Goal: Task Accomplishment & Management: Complete application form

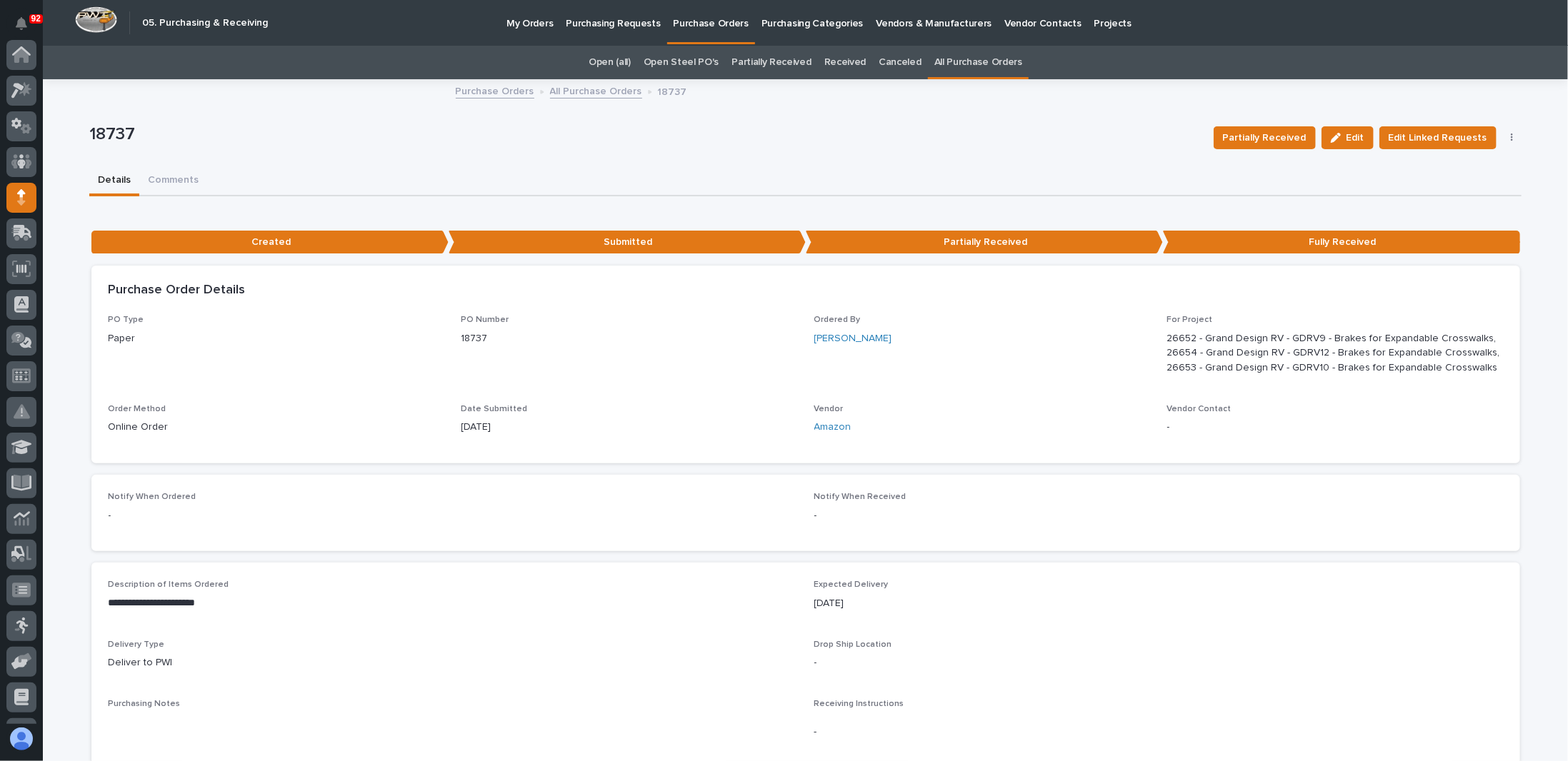
scroll to position [137, 0]
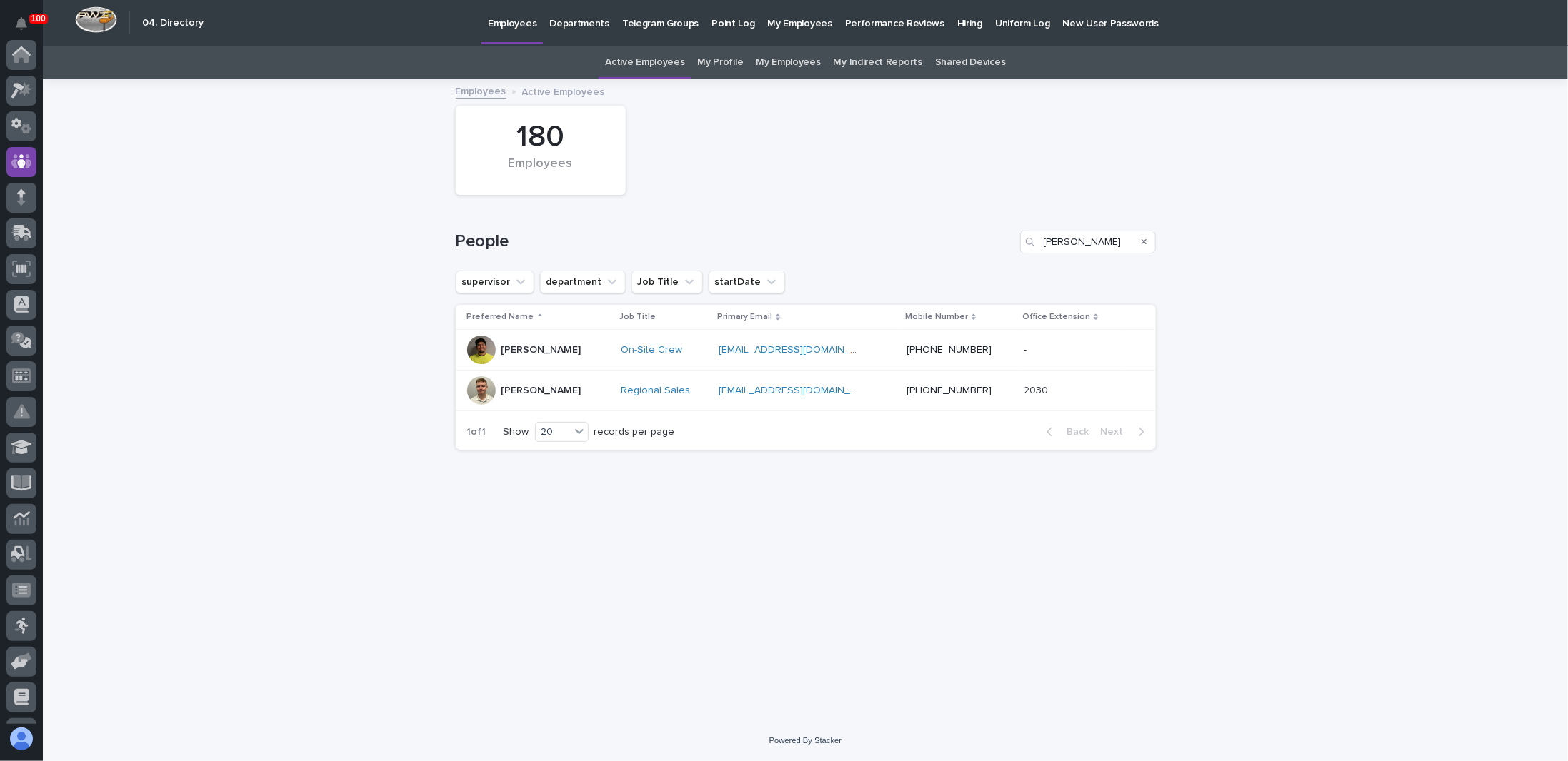
scroll to position [107, 0]
click at [148, 498] on div "Loading... Saving… Loading... Saving… 180 Employees People [PERSON_NAME] superv…" at bounding box center [806, 401] width 1526 height 640
click at [15, 89] on icon at bounding box center [17, 90] width 13 height 16
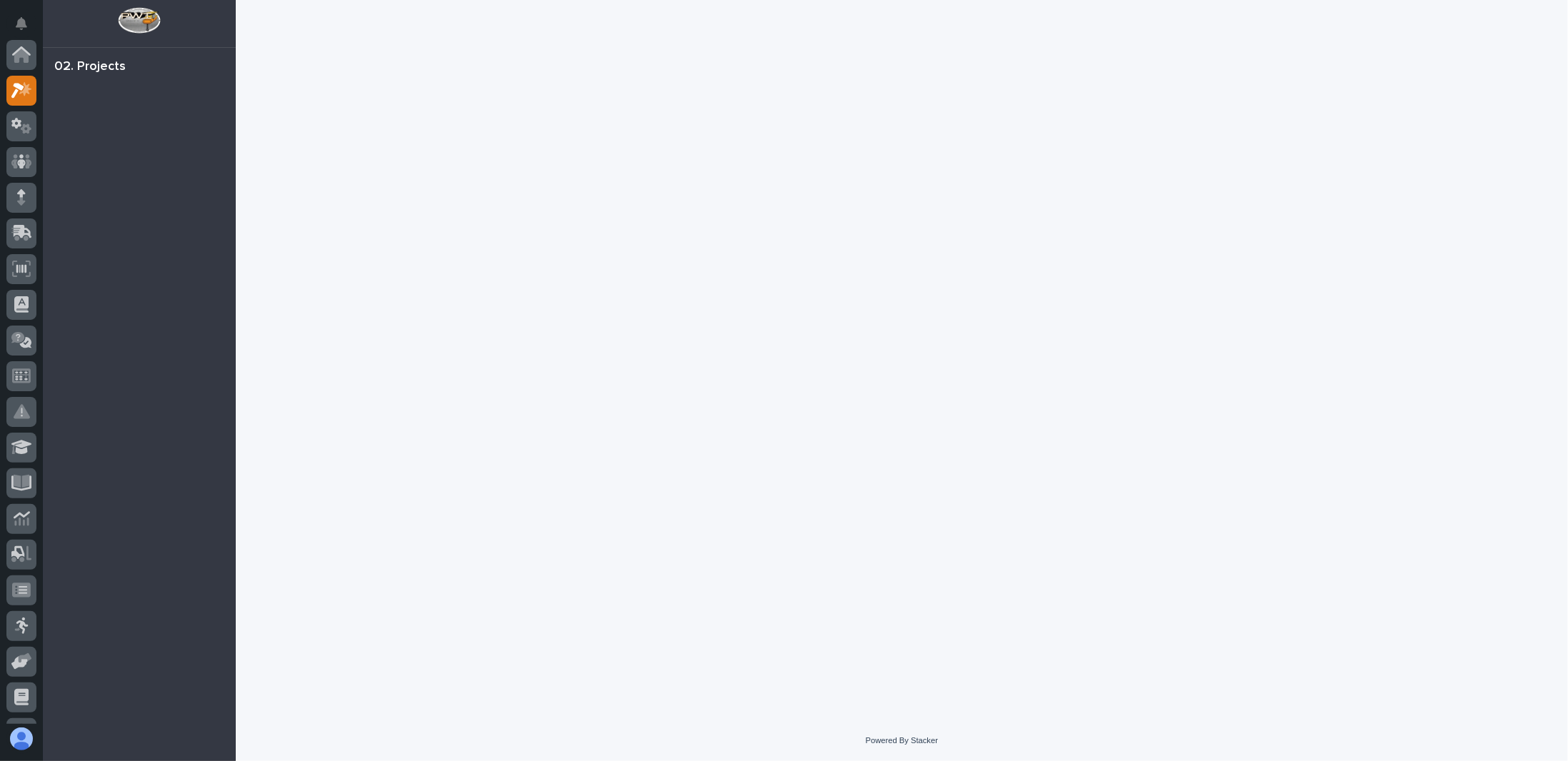
scroll to position [36, 0]
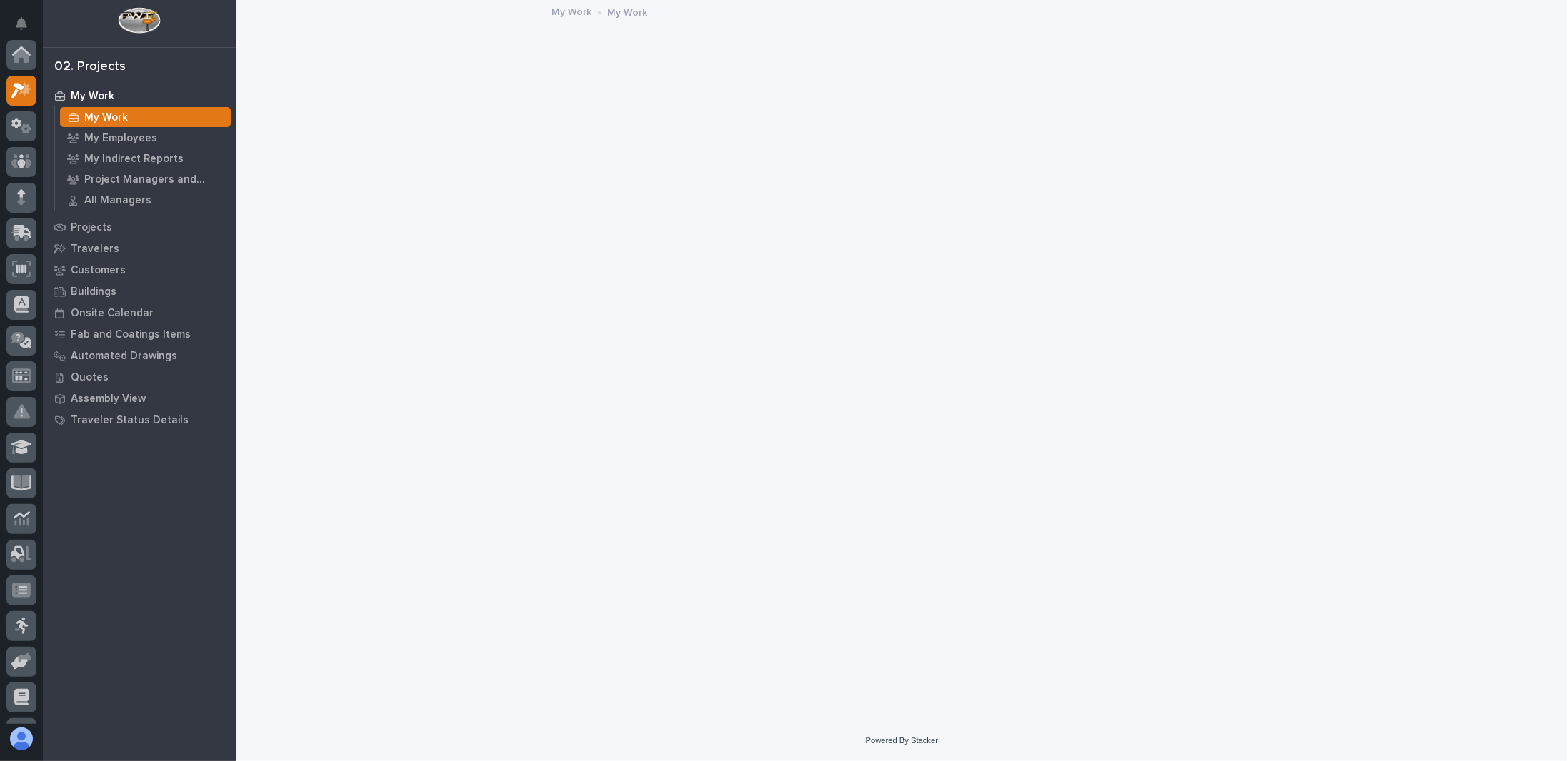
scroll to position [36, 0]
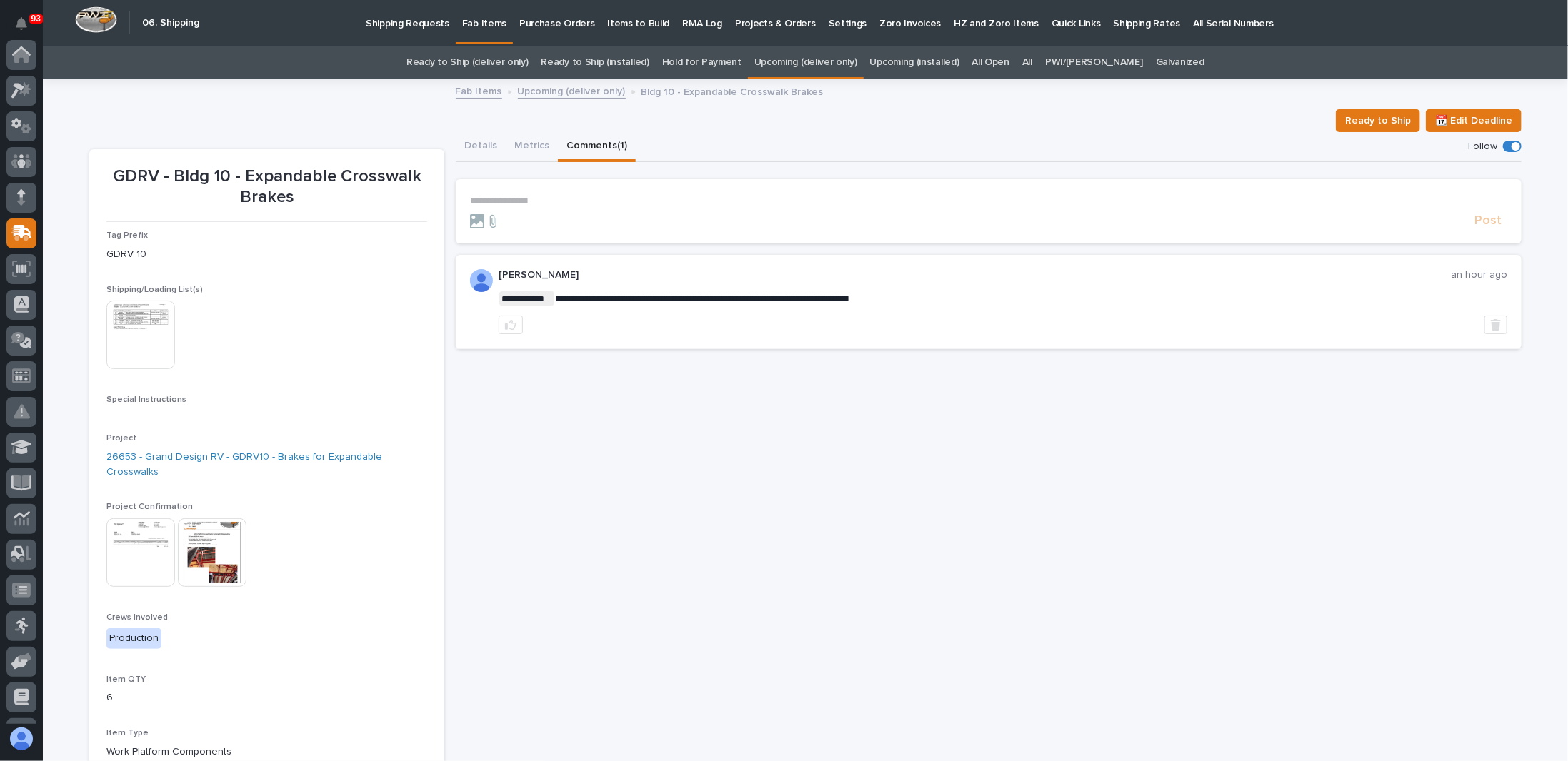
scroll to position [137, 0]
click at [1032, 62] on link "All" at bounding box center [1027, 62] width 10 height 33
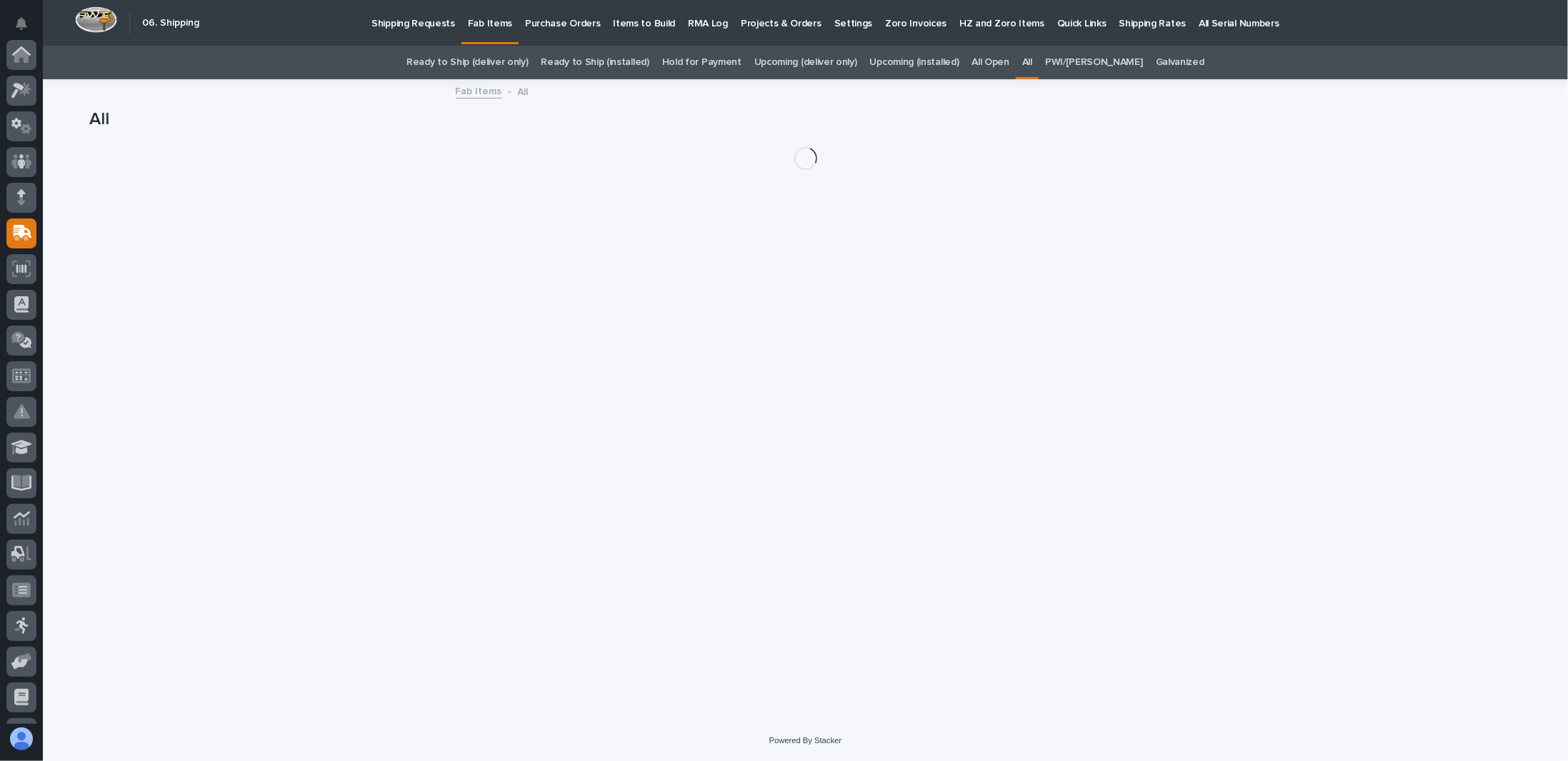
scroll to position [137, 0]
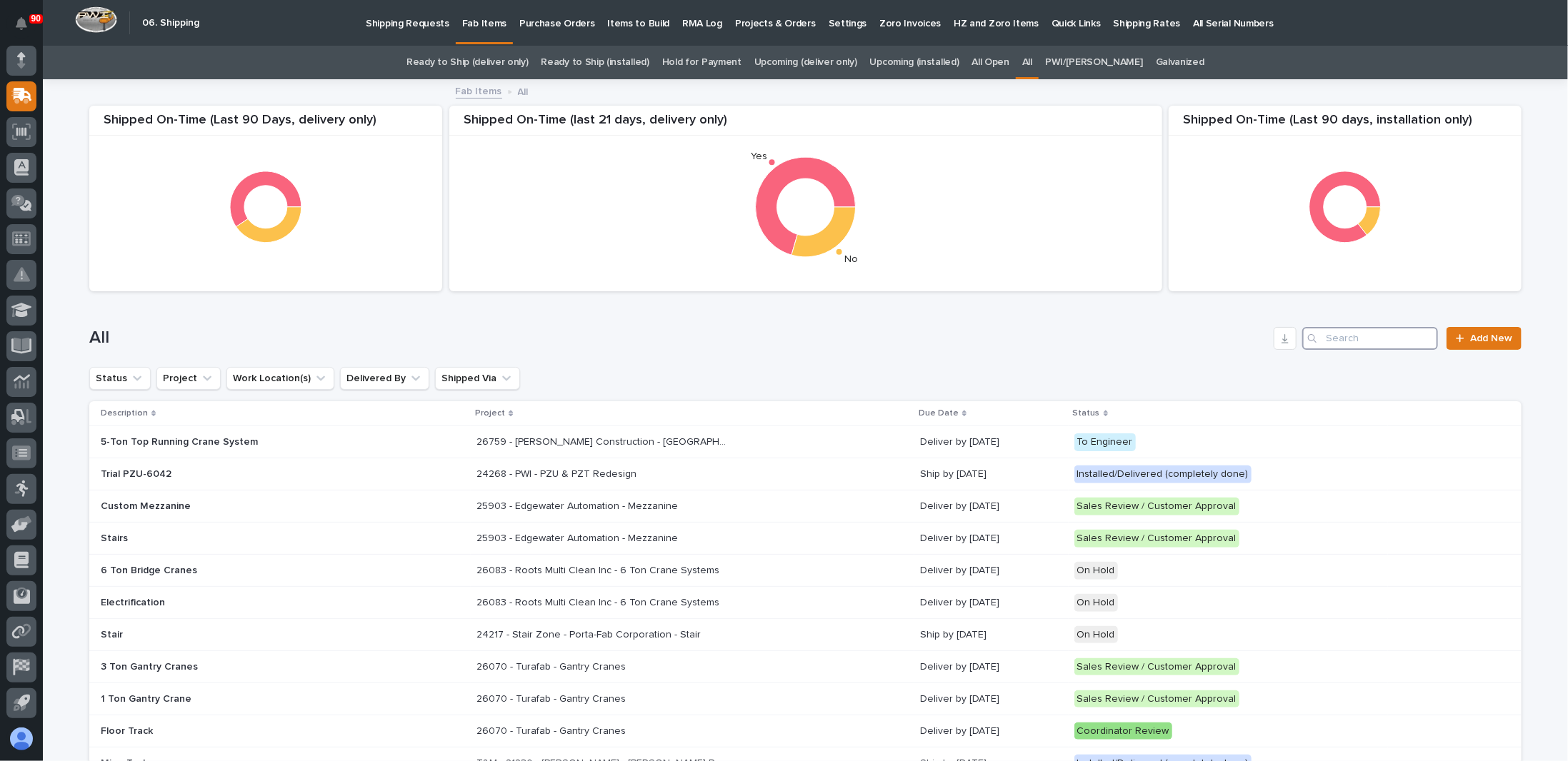
click at [1347, 334] on input "Search" at bounding box center [1370, 338] width 136 height 23
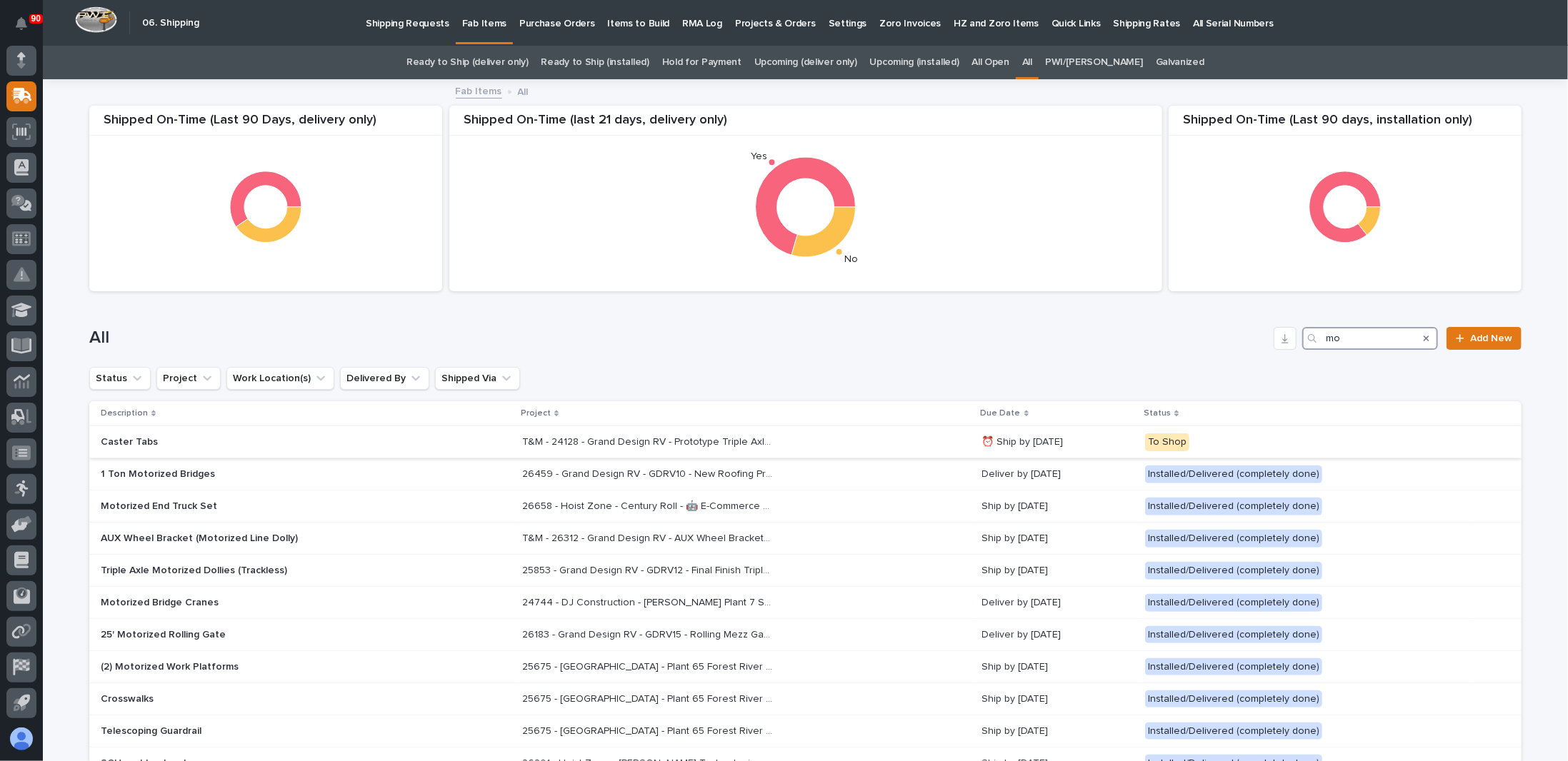
type input "m"
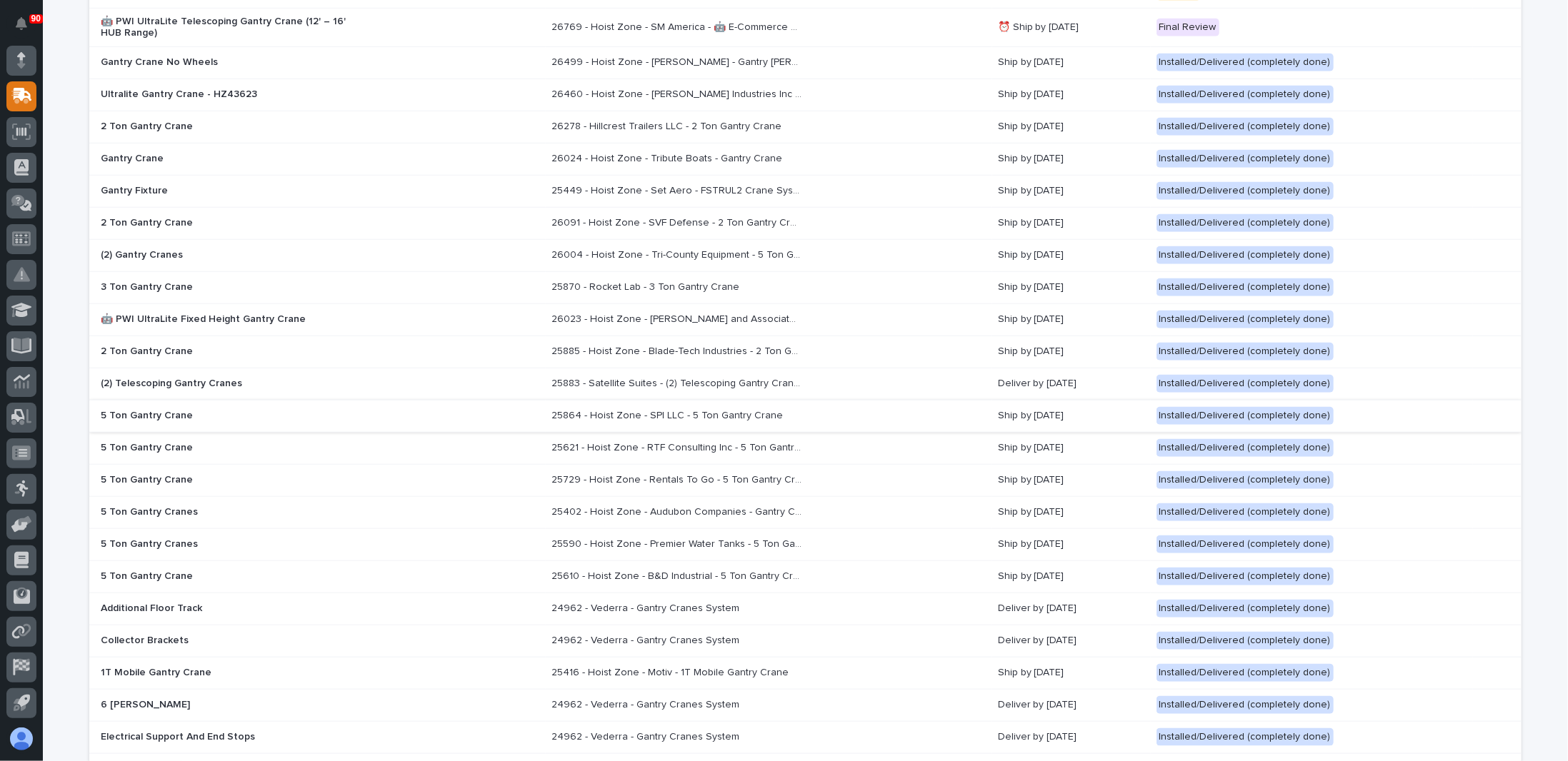
scroll to position [714, 0]
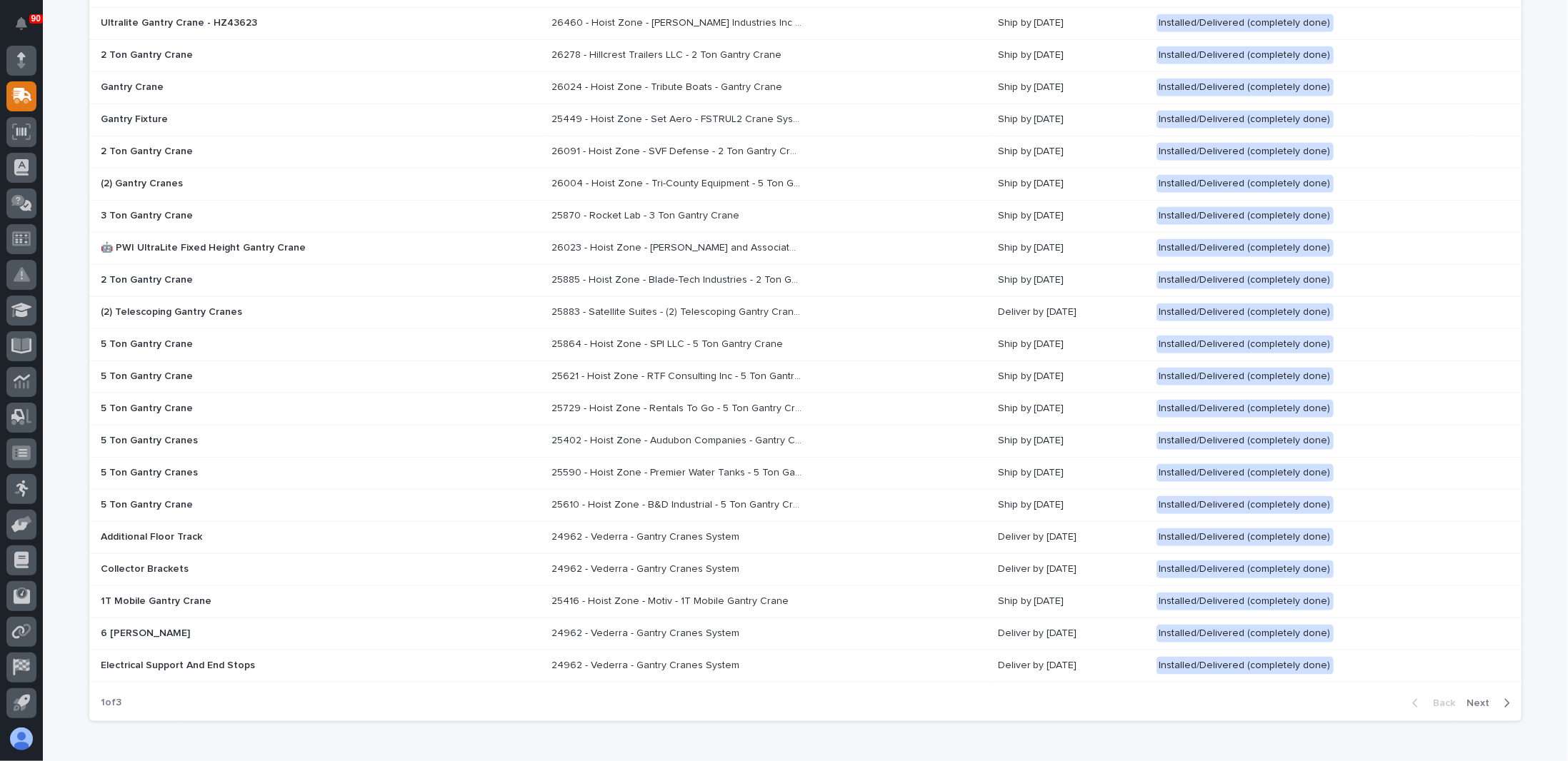
type input "gantry"
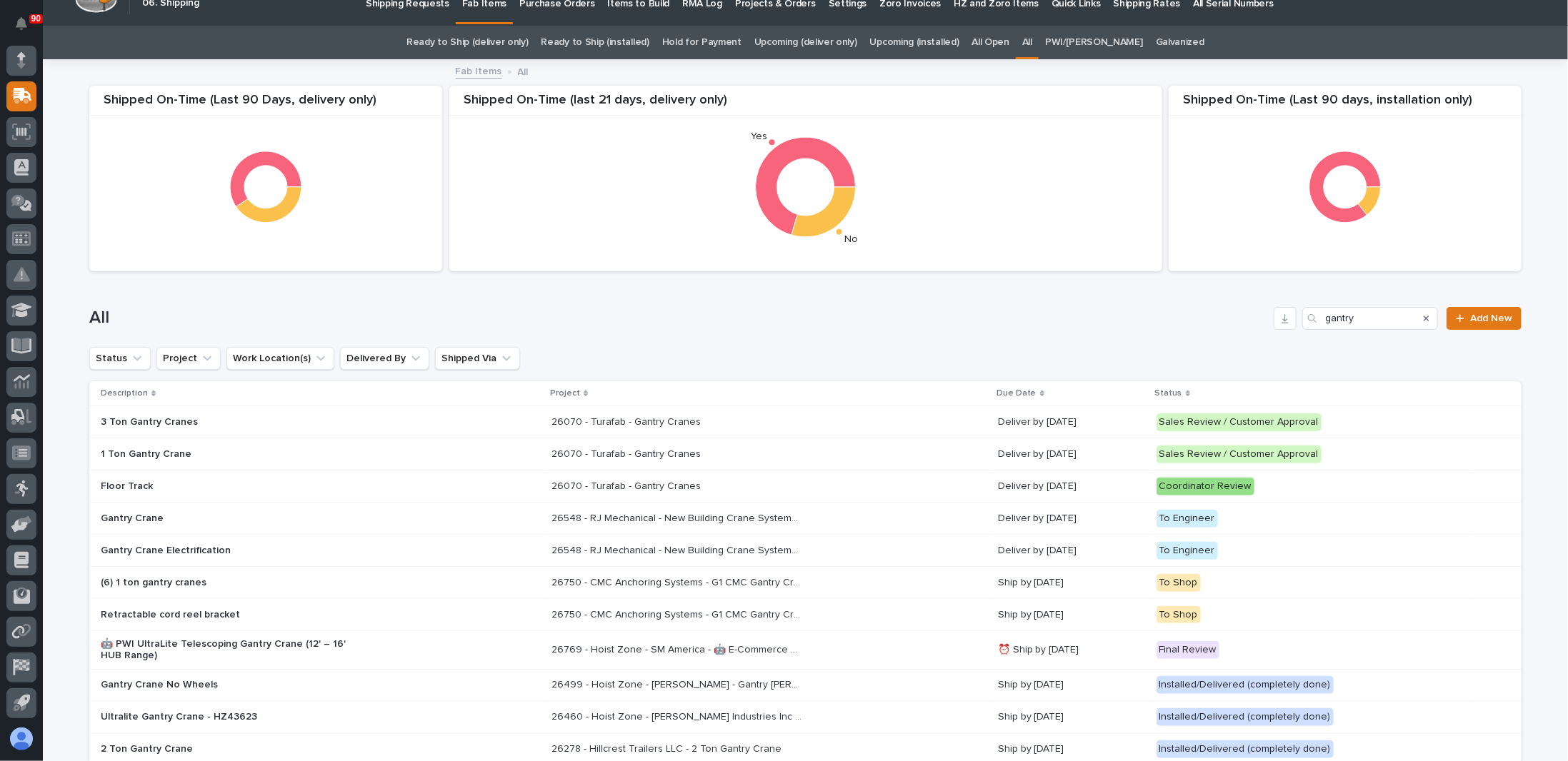
scroll to position [0, 0]
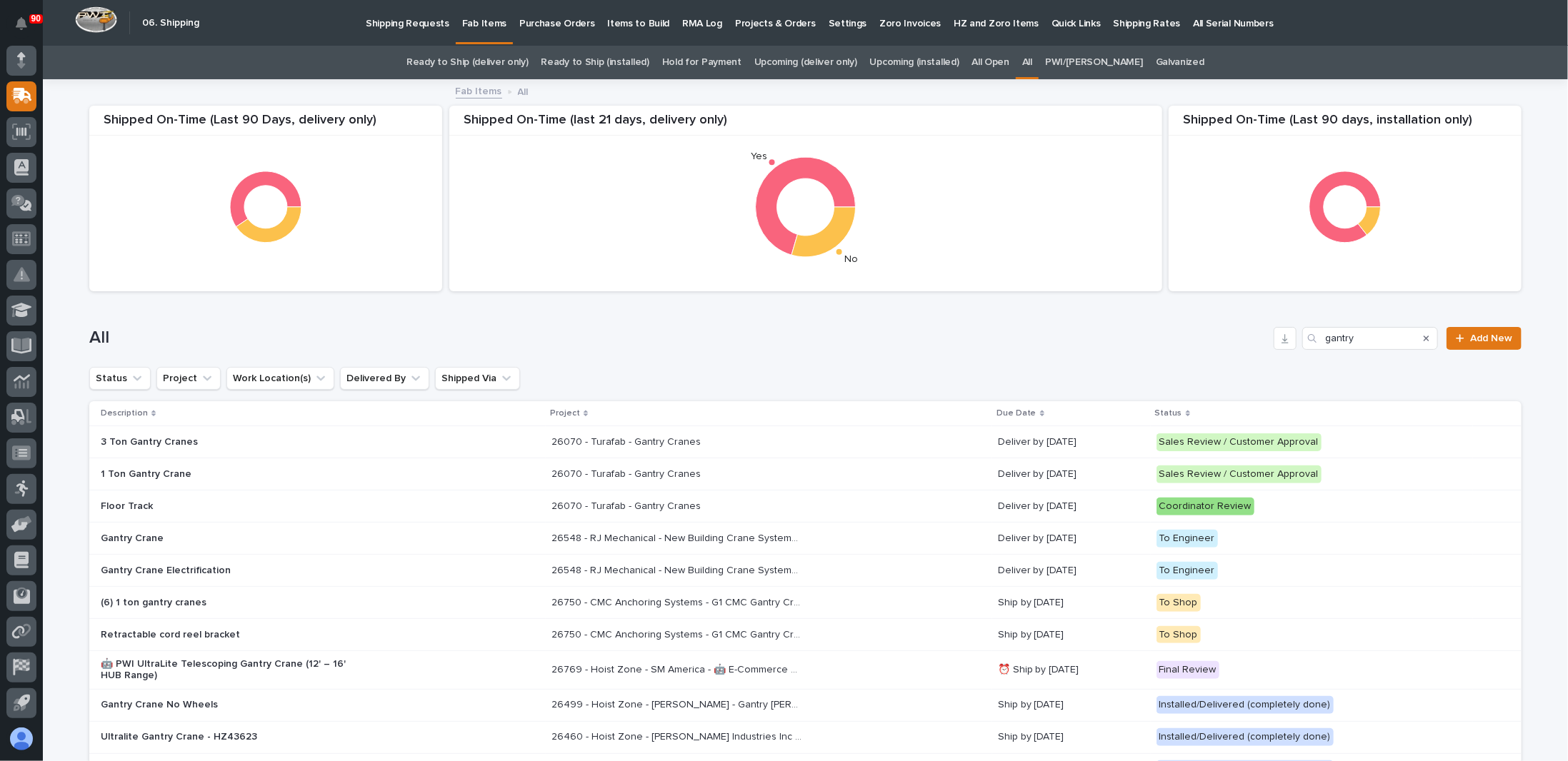
click at [920, 54] on link "Upcoming (installed)" at bounding box center [915, 62] width 89 height 33
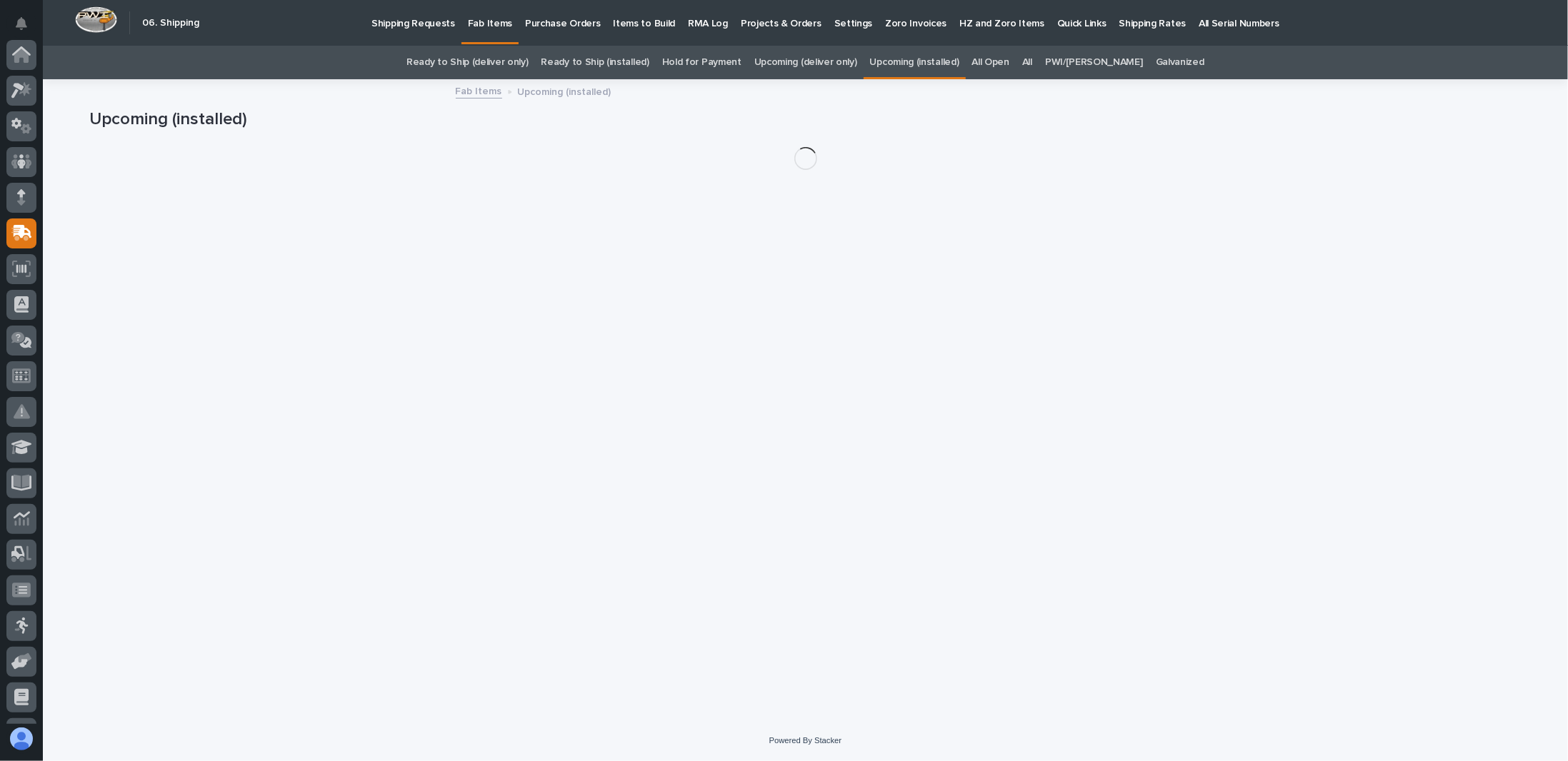
scroll to position [137, 0]
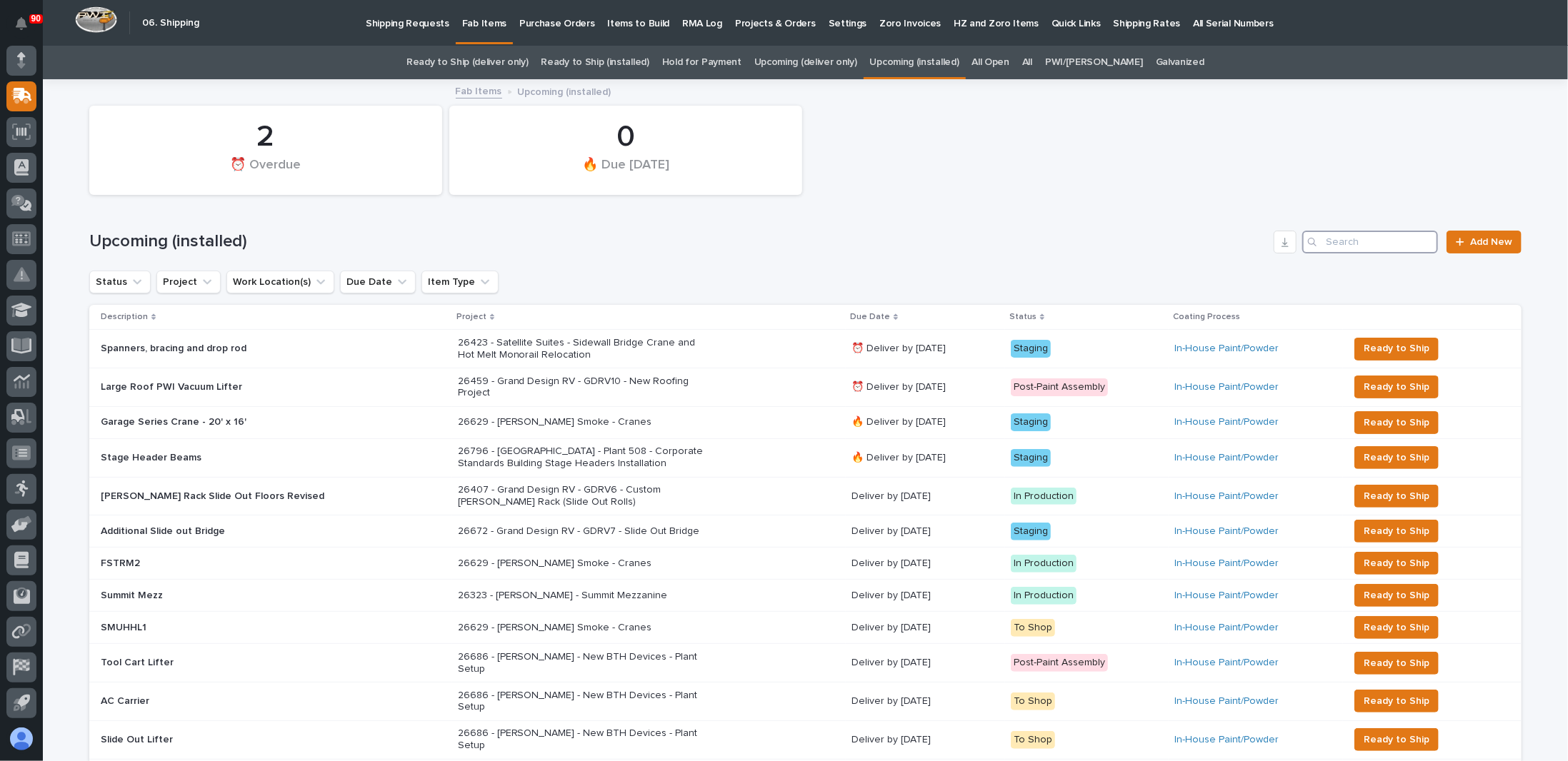
click at [1333, 247] on input "Search" at bounding box center [1370, 242] width 136 height 23
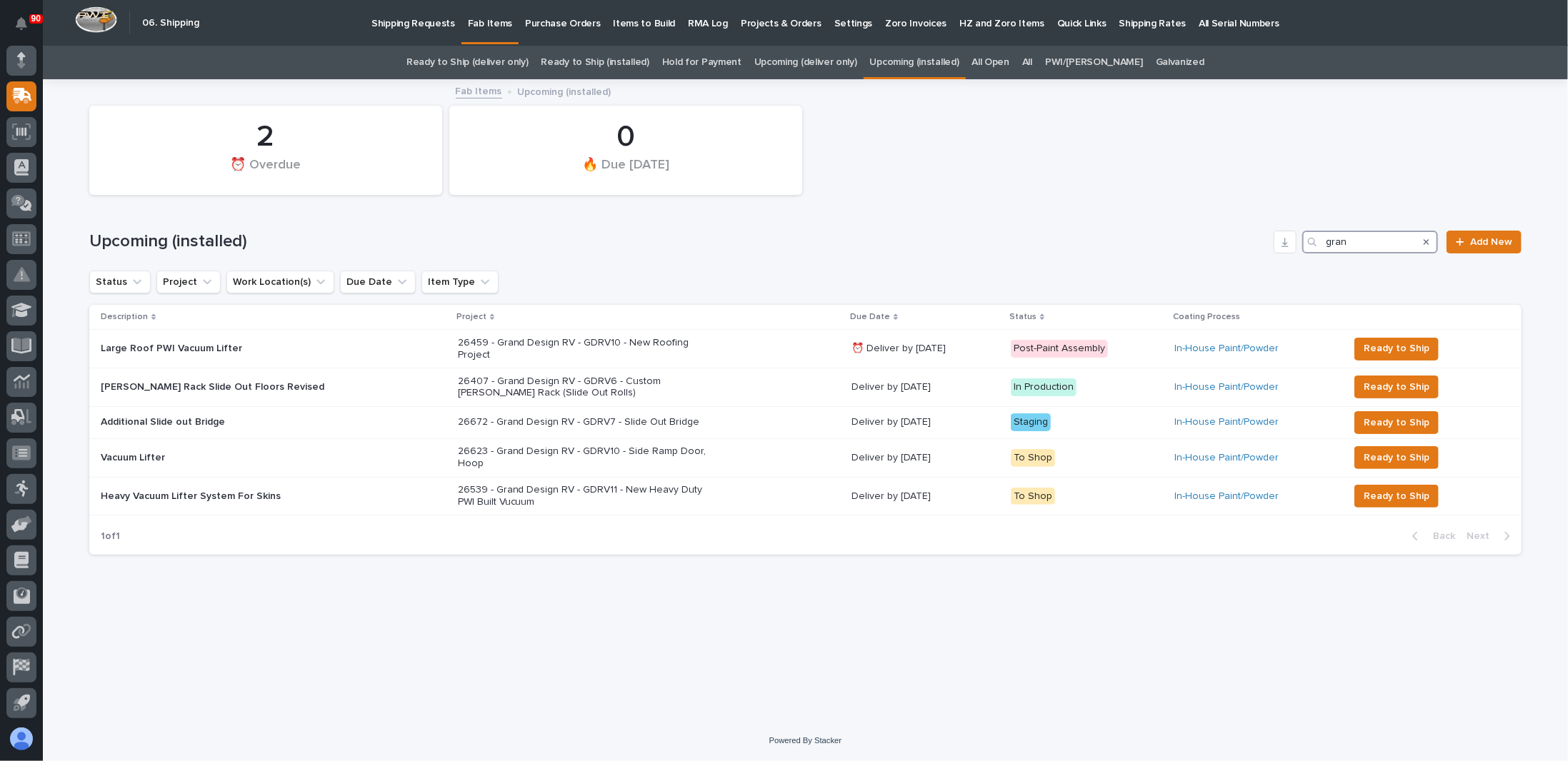
type input "gran"
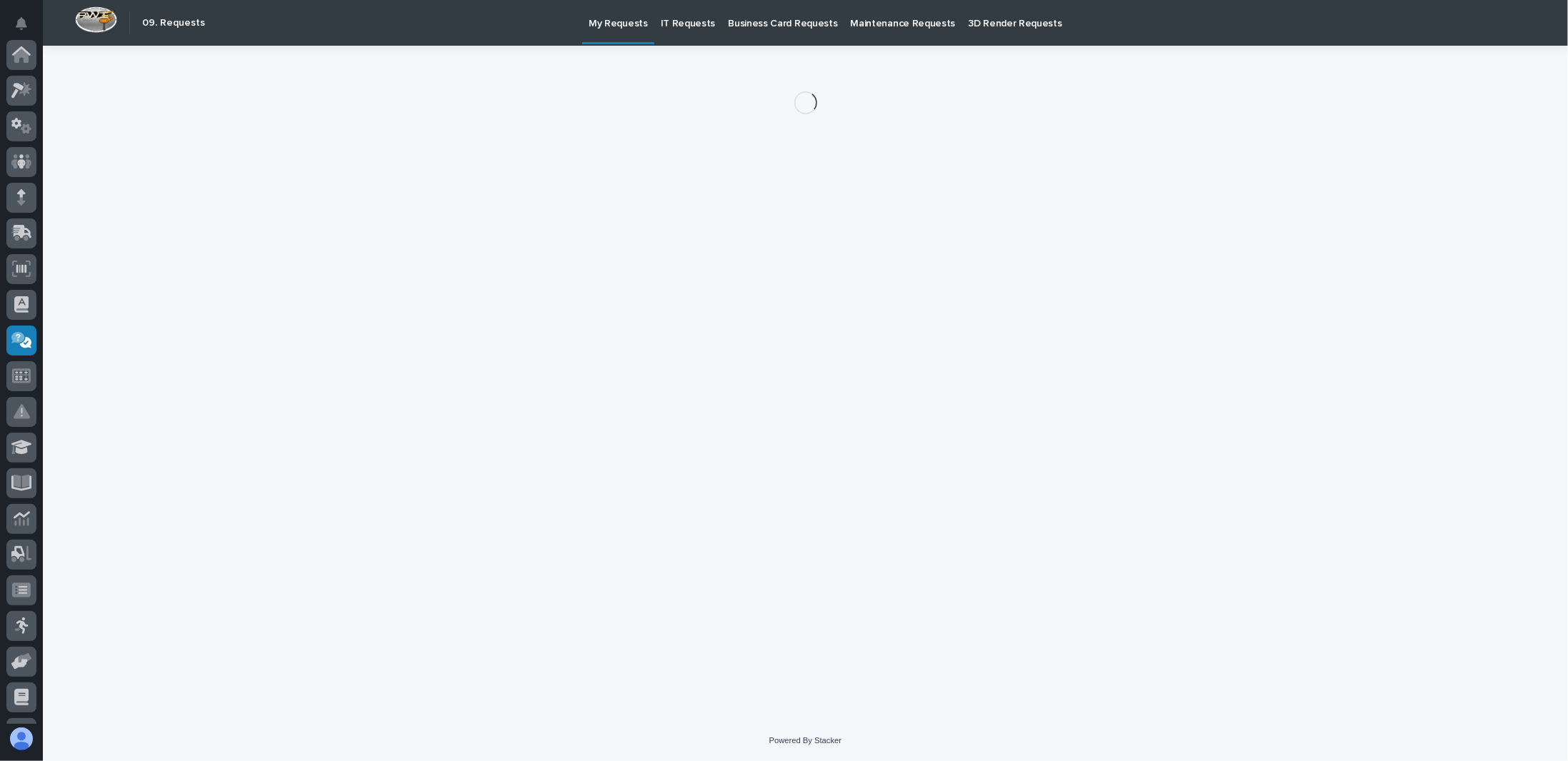
scroll to position [137, 0]
click at [672, 17] on p "IT Requests" at bounding box center [689, 15] width 55 height 30
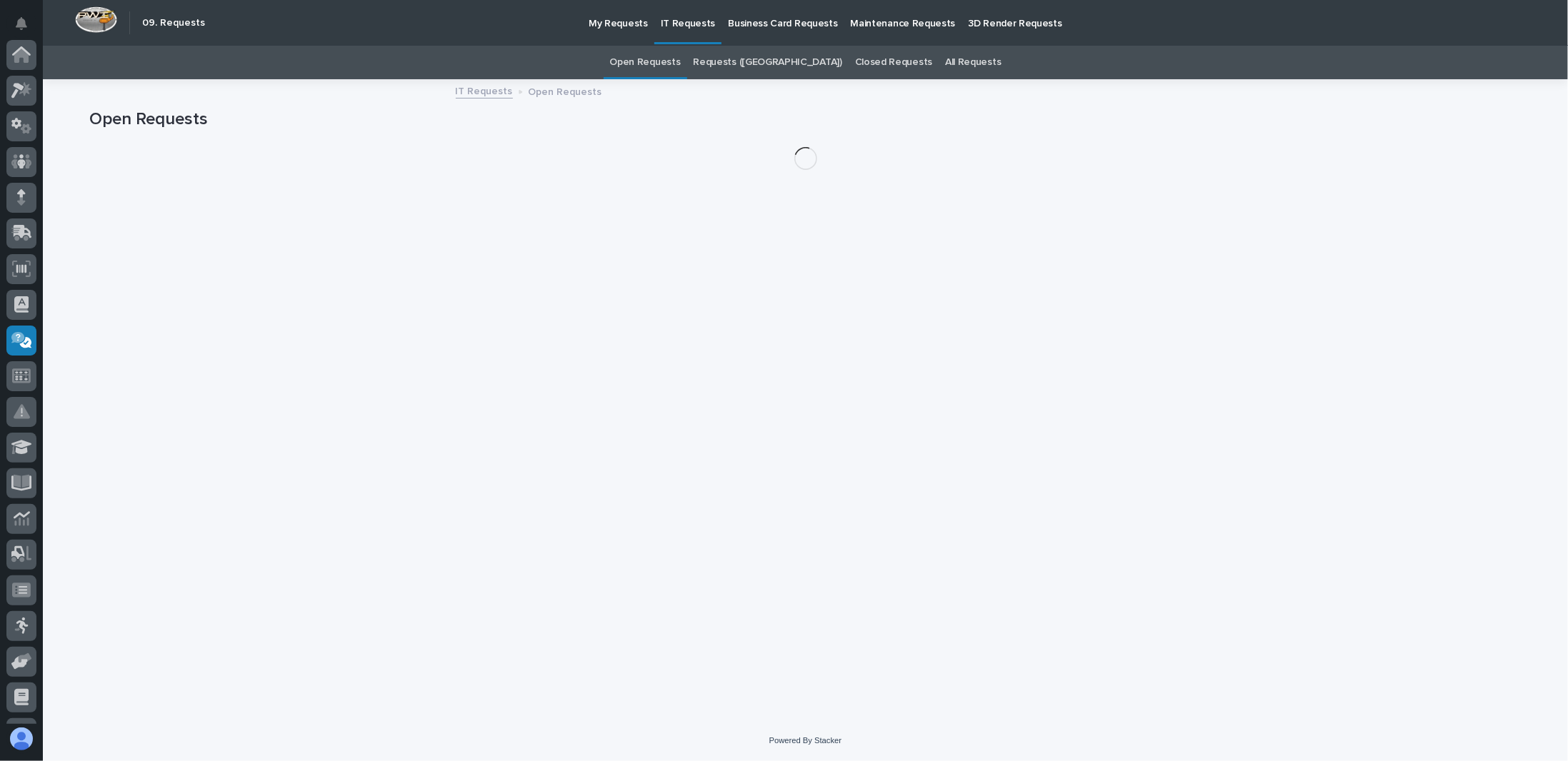
scroll to position [137, 0]
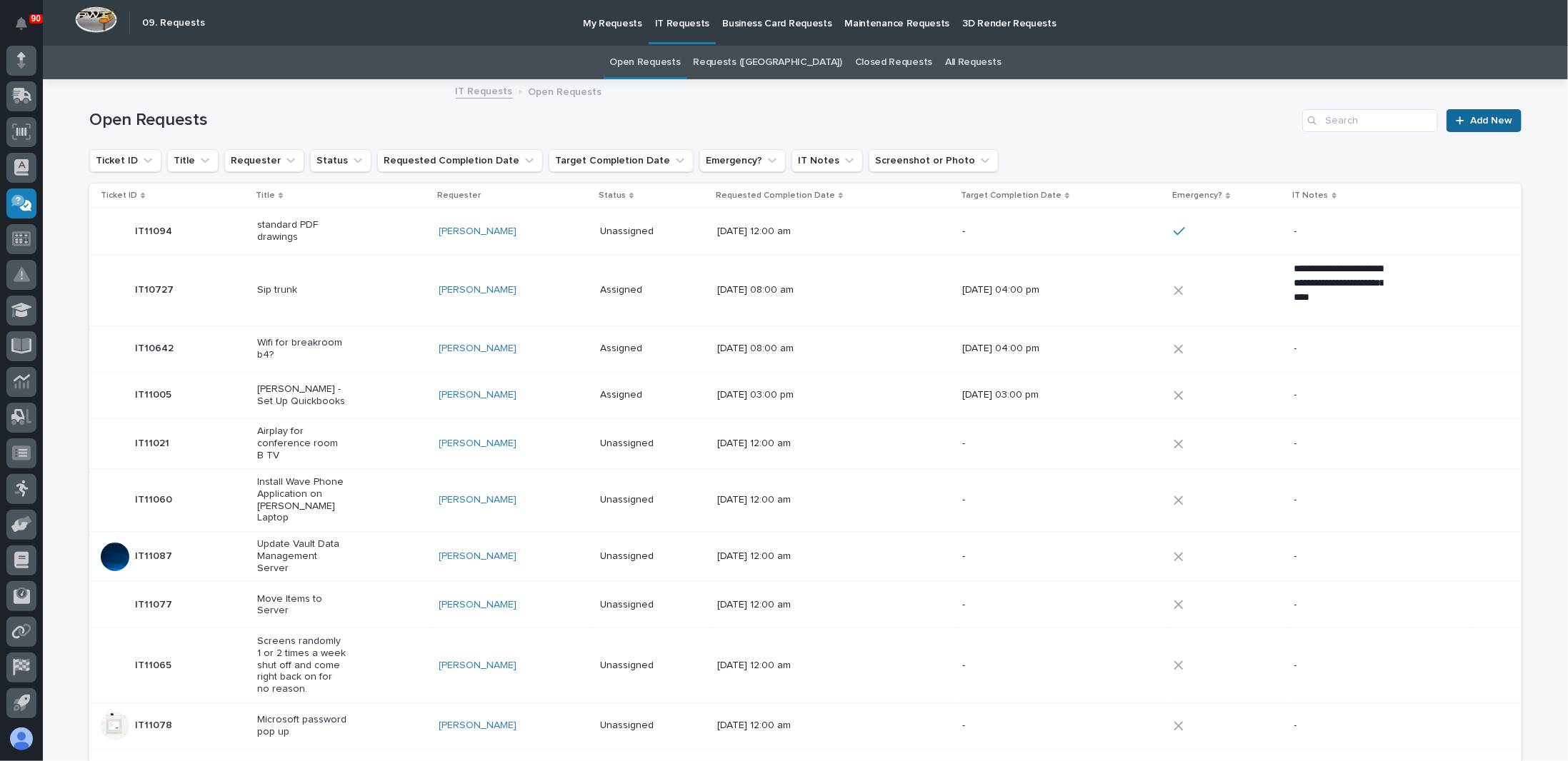
click at [1486, 122] on span "Add New" at bounding box center [1492, 120] width 42 height 10
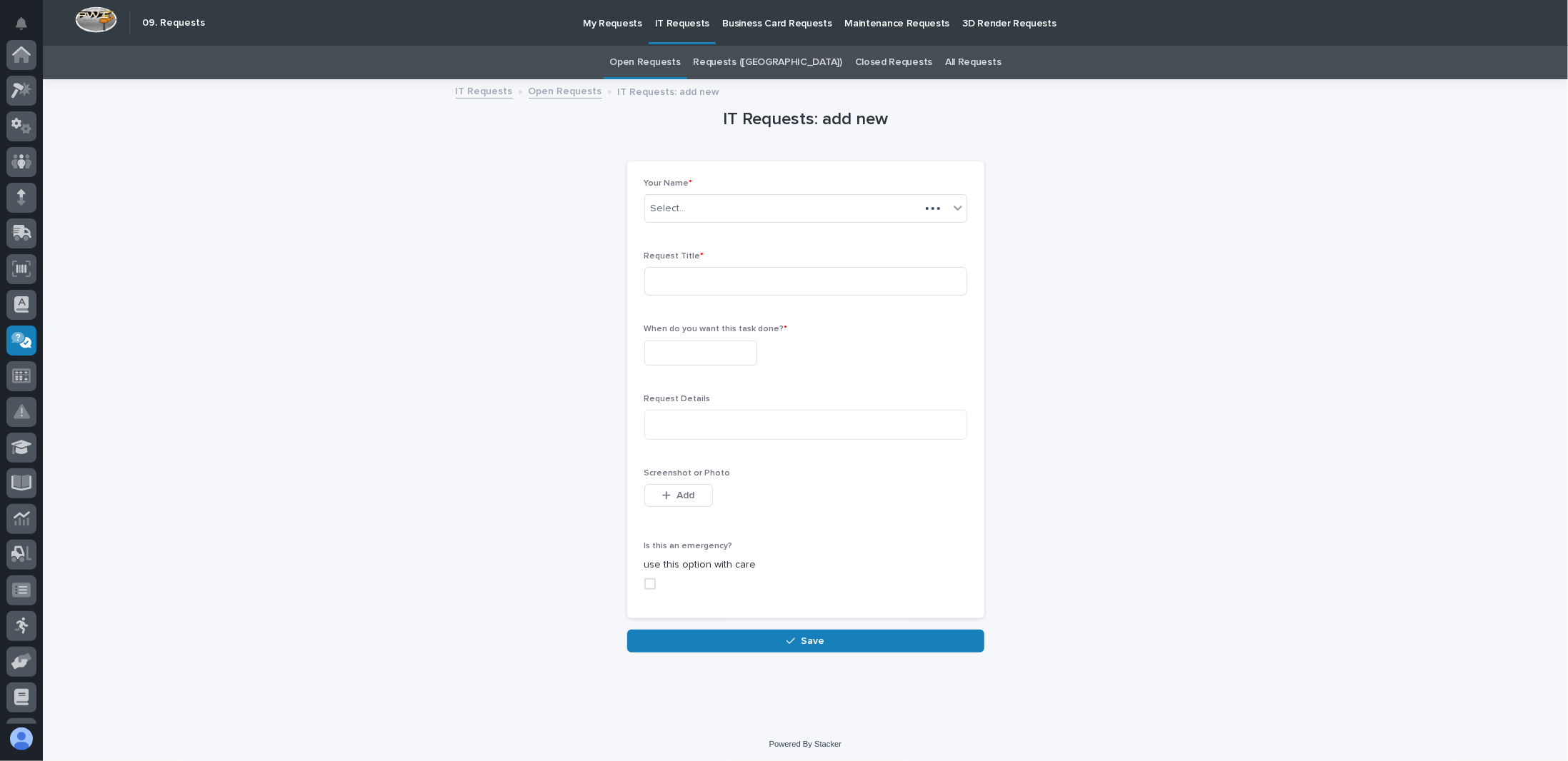
scroll to position [137, 0]
click at [760, 286] on input at bounding box center [806, 281] width 323 height 29
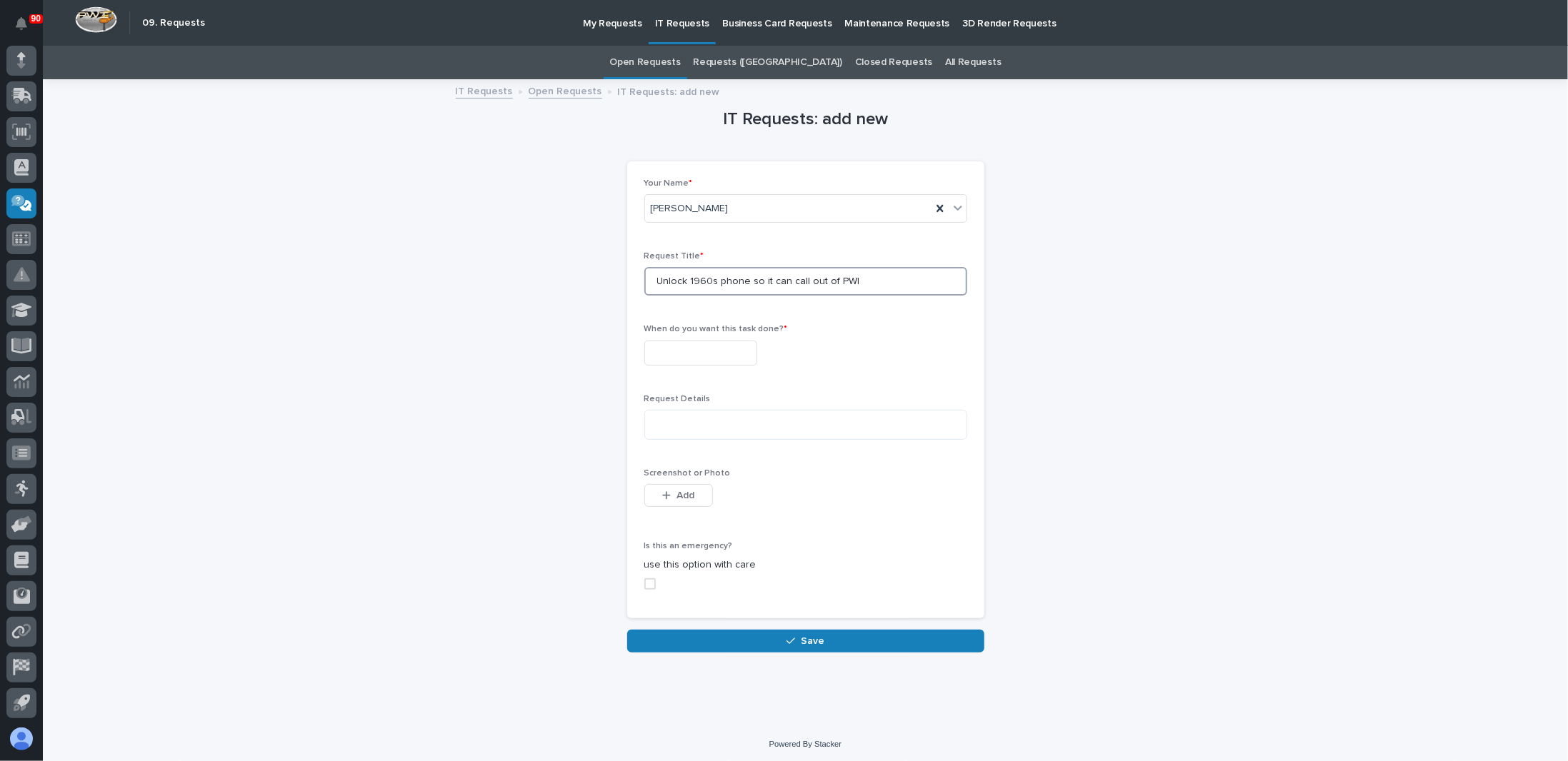
type input "Unlock 1960s phone so it can call out of PWI"
click at [660, 355] on input "text" at bounding box center [701, 353] width 113 height 25
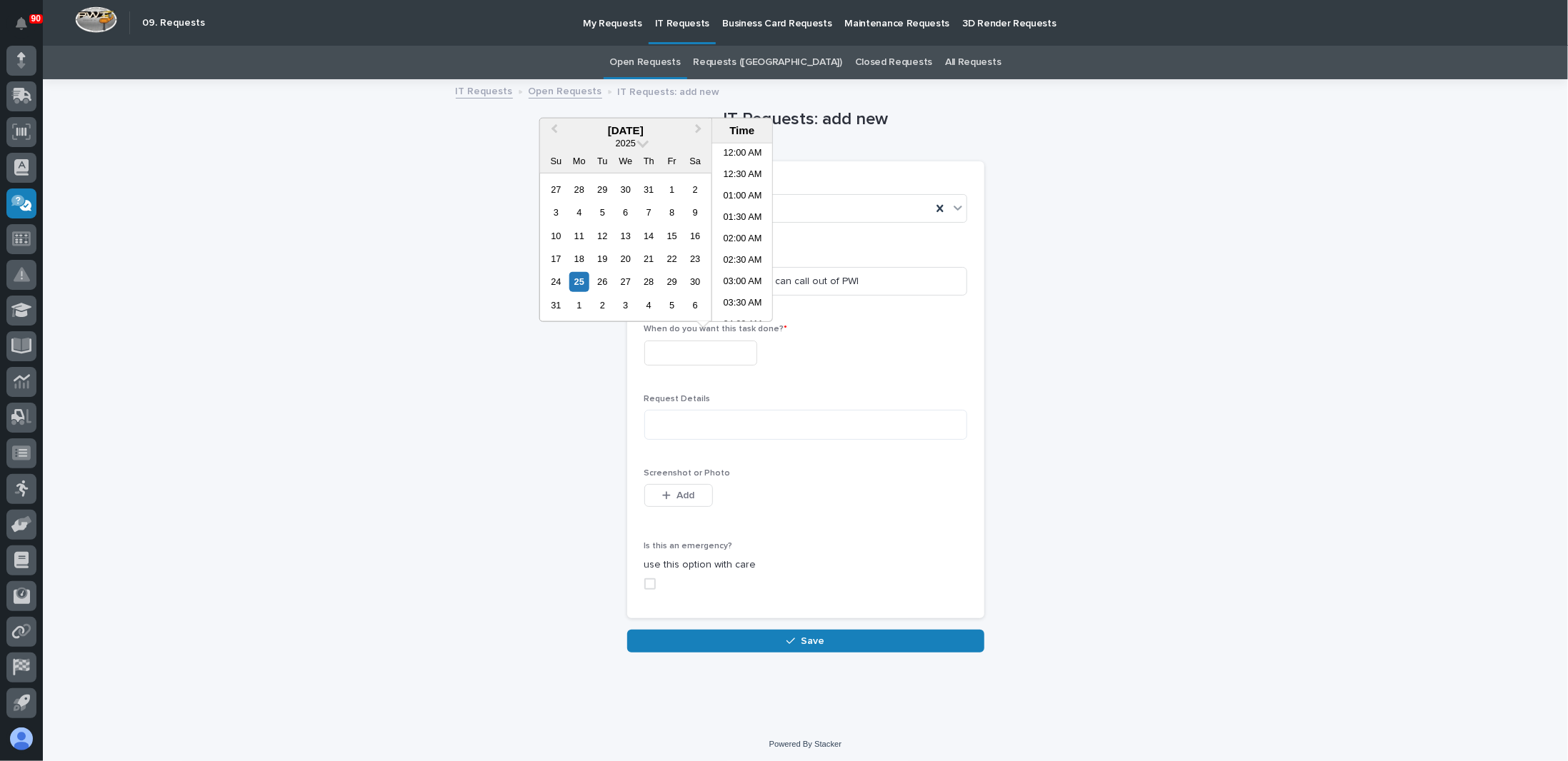
scroll to position [286, 0]
click at [704, 126] on button "Next Month" at bounding box center [700, 131] width 23 height 23
click at [650, 260] on div "25" at bounding box center [649, 259] width 19 height 19
type input "**********"
click at [661, 420] on textarea at bounding box center [806, 425] width 323 height 30
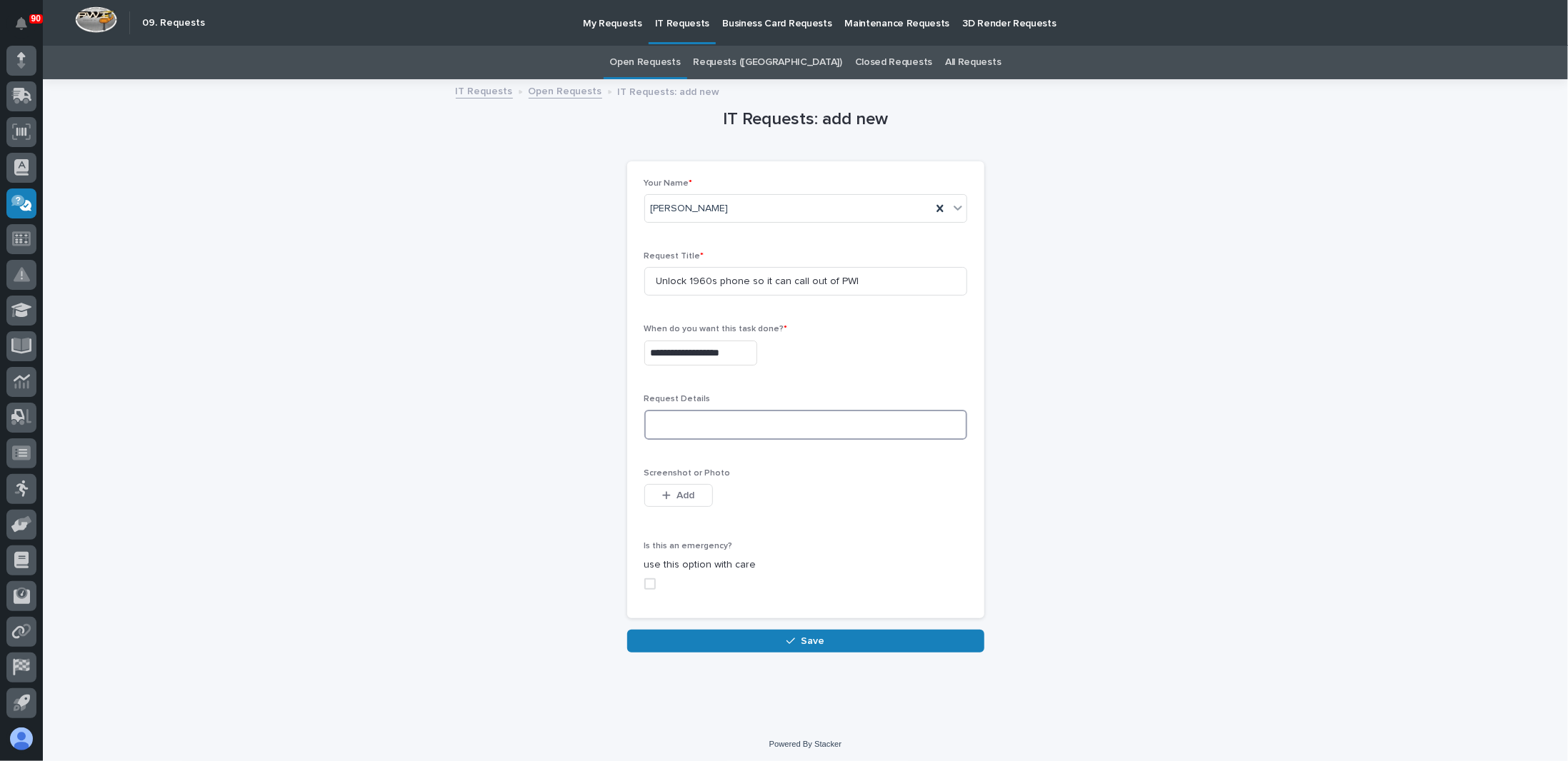
scroll to position [1, 0]
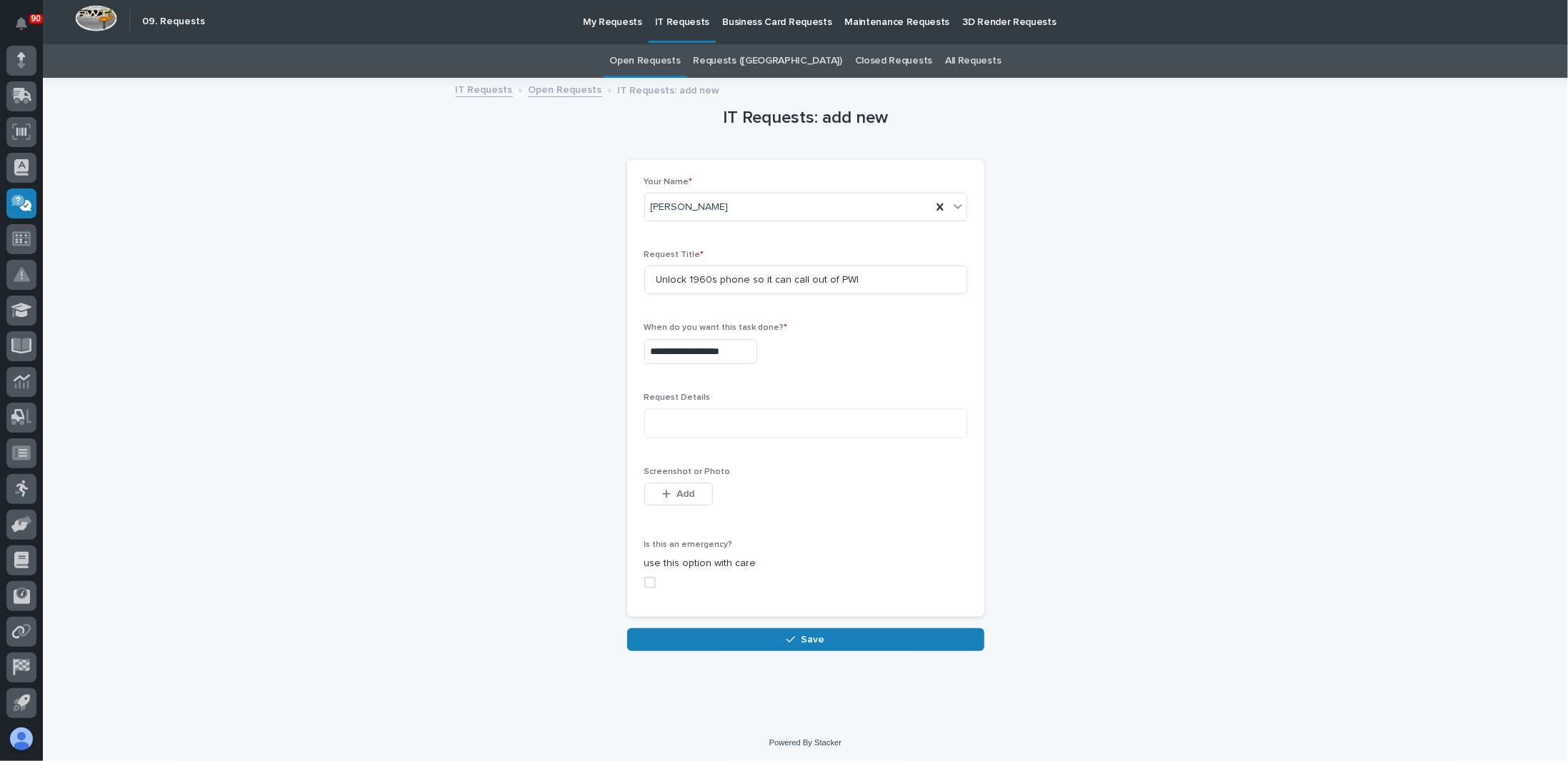
click at [730, 636] on button "Save" at bounding box center [805, 639] width 357 height 23
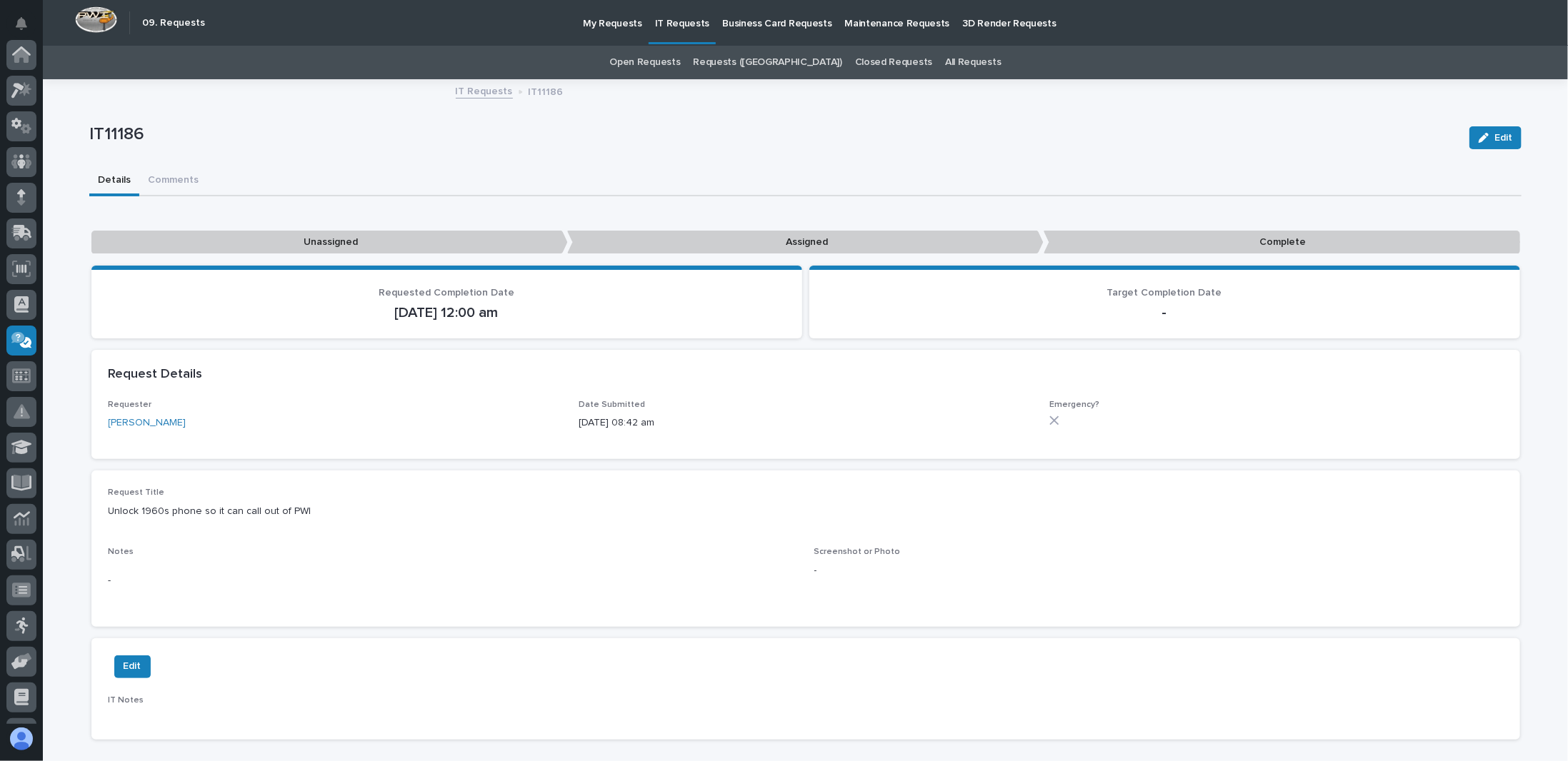
scroll to position [137, 0]
